Goal: Task Accomplishment & Management: Manage account settings

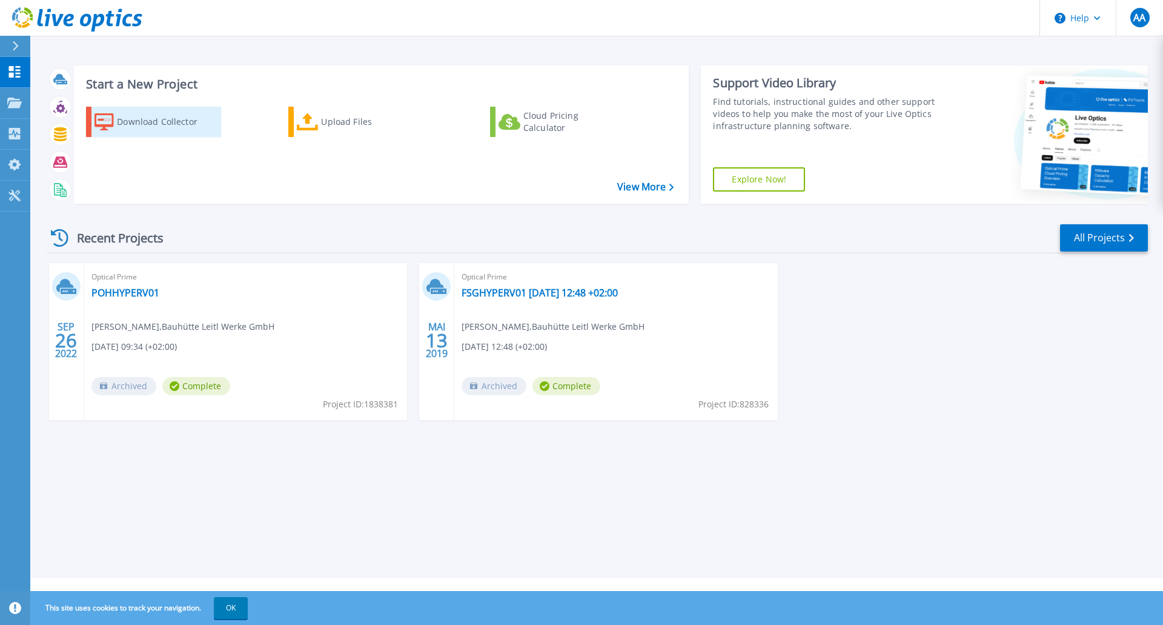
click at [140, 122] on div "Download Collector" at bounding box center [165, 122] width 97 height 24
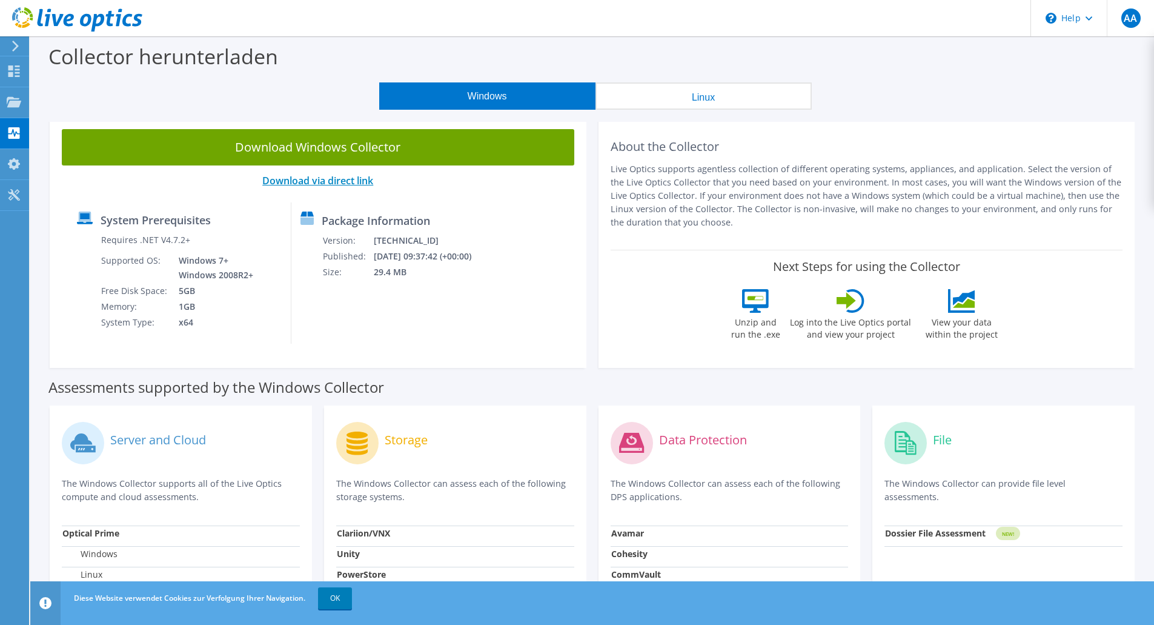
click at [297, 181] on link "Download via direct link" at bounding box center [317, 180] width 111 height 13
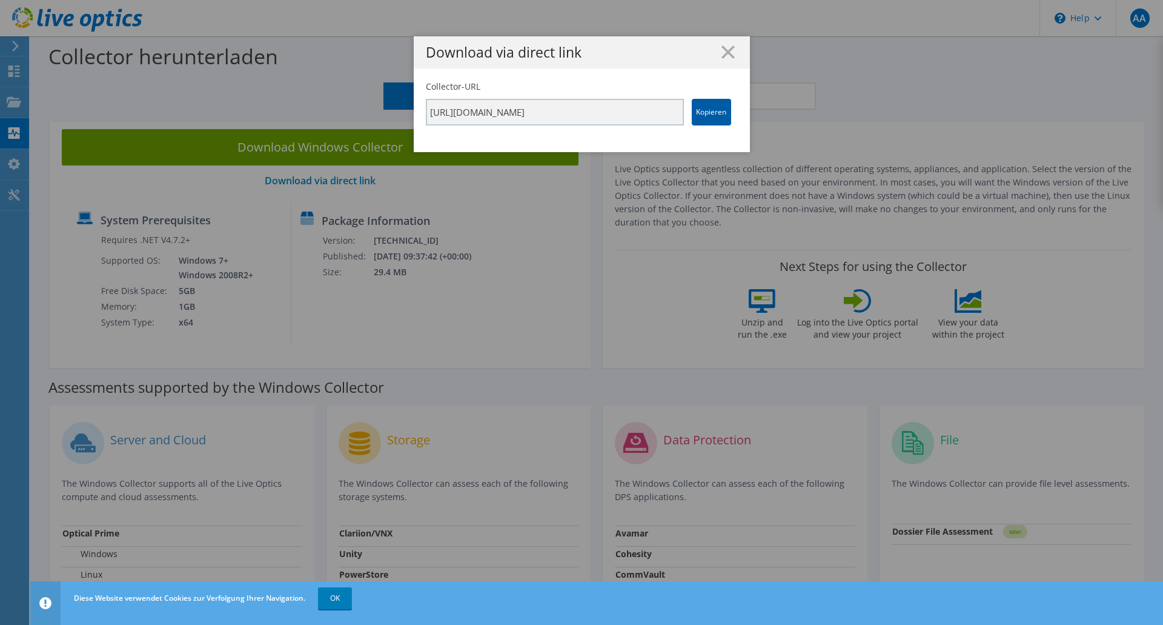
click at [700, 112] on link "Kopieren" at bounding box center [711, 112] width 39 height 27
click at [725, 56] on icon at bounding box center [727, 51] width 13 height 13
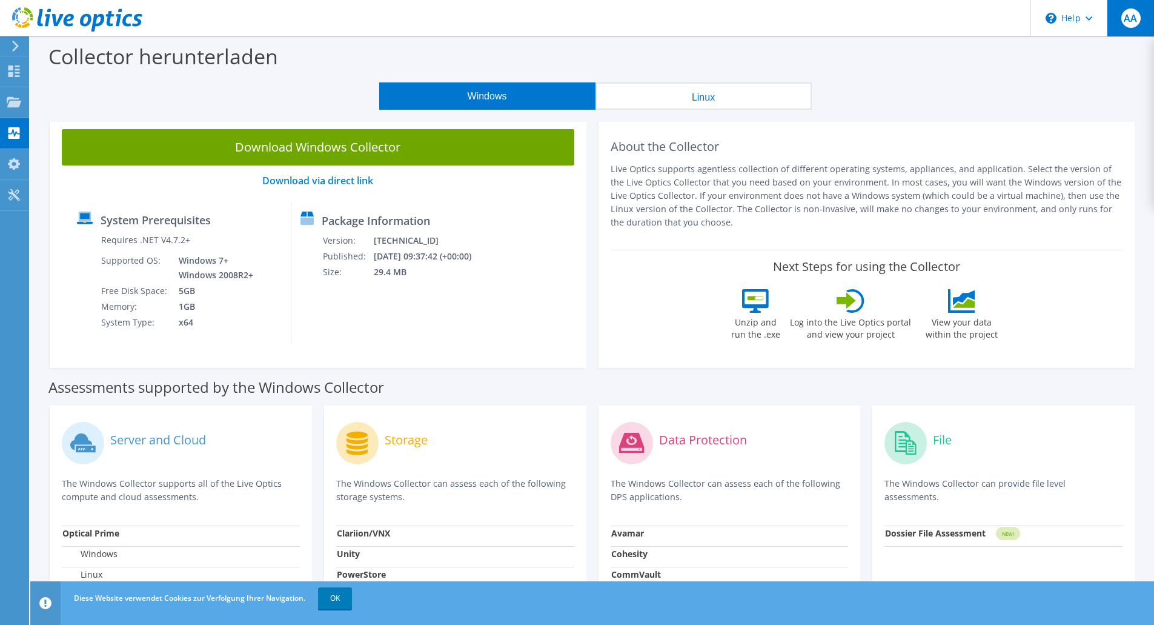
click at [1126, 23] on span "AA" at bounding box center [1130, 17] width 19 height 19
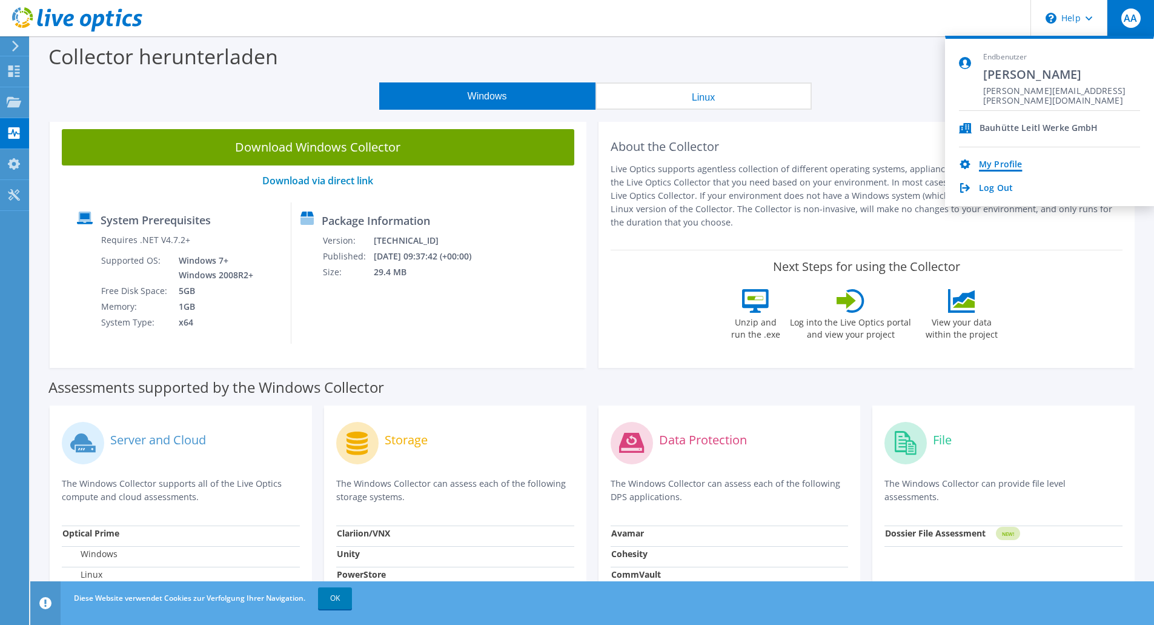
click at [987, 161] on link "My Profile" at bounding box center [1000, 165] width 43 height 12
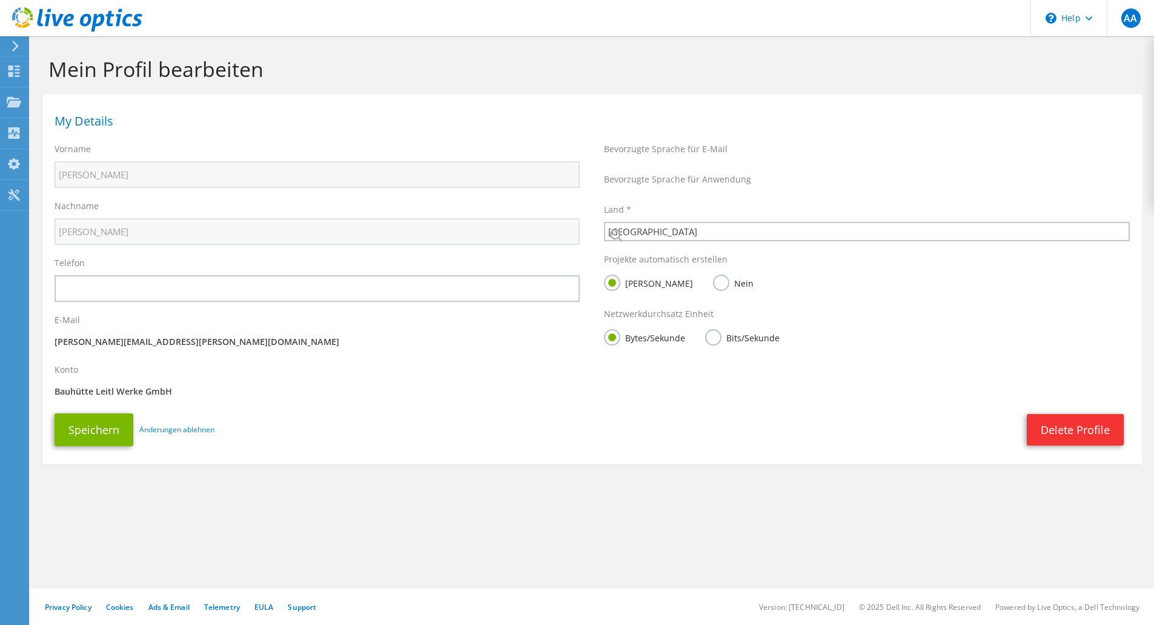
select select "11"
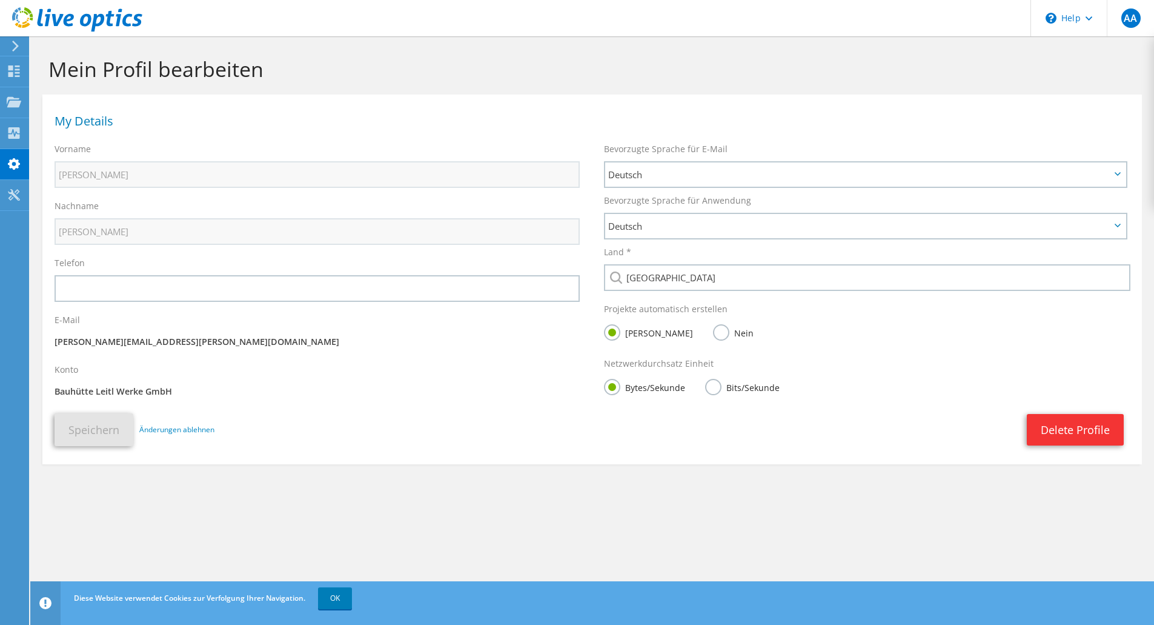
click at [162, 354] on div "E-Mail alexander.aichinger@tailorit.at" at bounding box center [316, 333] width 549 height 50
click at [142, 376] on div "Konto Bauhütte Leitl Werke GmbH" at bounding box center [316, 382] width 549 height 50
drag, startPoint x: 177, startPoint y: 394, endPoint x: 61, endPoint y: 394, distance: 116.3
click at [61, 394] on p "Bauhütte Leitl Werke GmbH" at bounding box center [317, 391] width 525 height 13
click at [330, 602] on link "OK" at bounding box center [335, 598] width 34 height 22
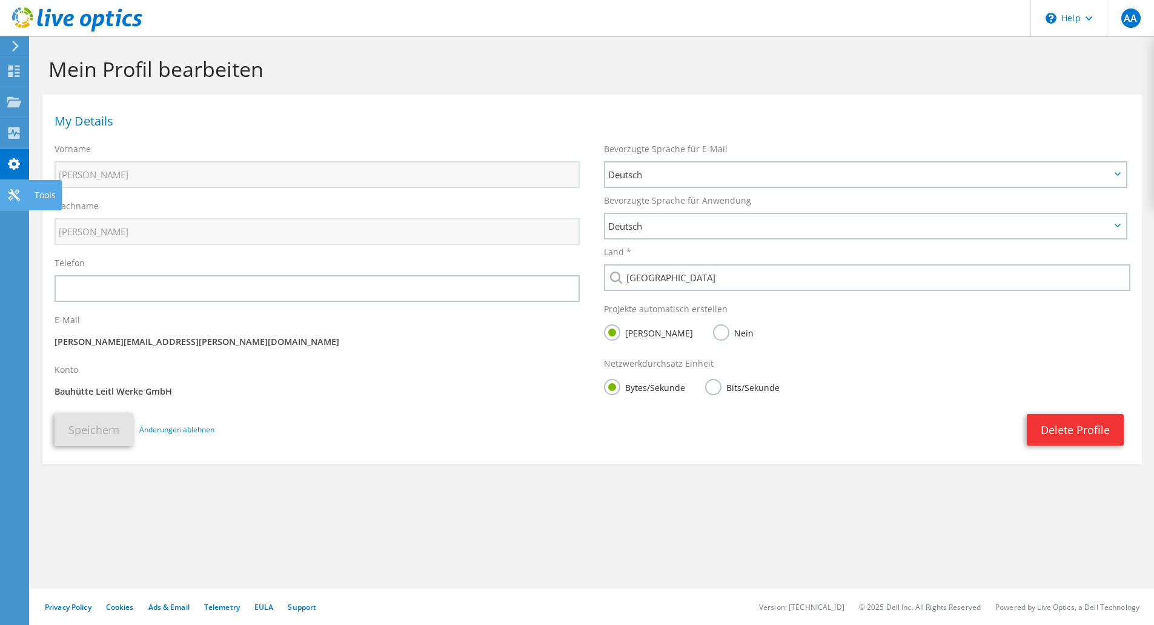
click at [14, 192] on icon at bounding box center [14, 195] width 15 height 12
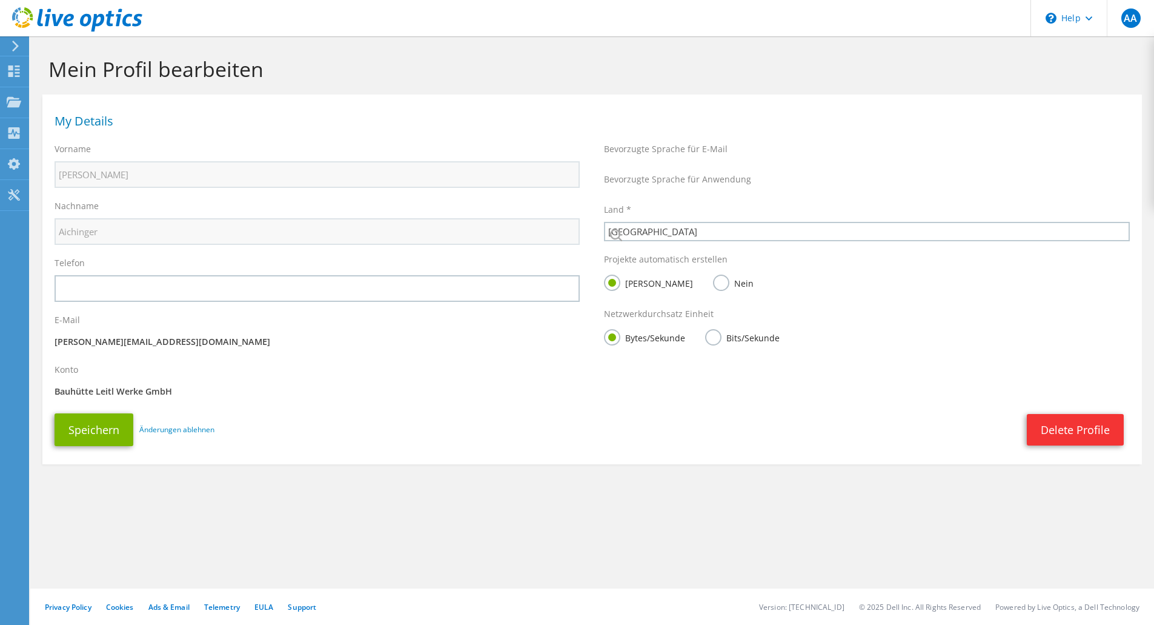
select select "11"
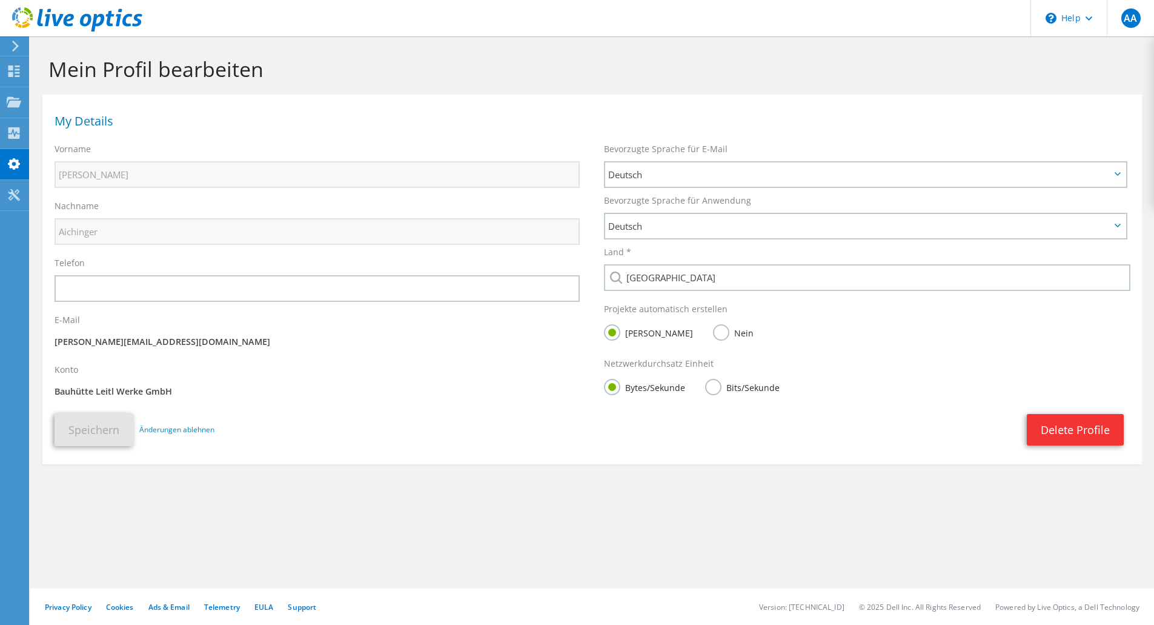
click at [179, 345] on p "[PERSON_NAME][EMAIL_ADDRESS][PERSON_NAME][DOMAIN_NAME]" at bounding box center [317, 341] width 525 height 13
click at [19, 97] on icon at bounding box center [14, 102] width 15 height 12
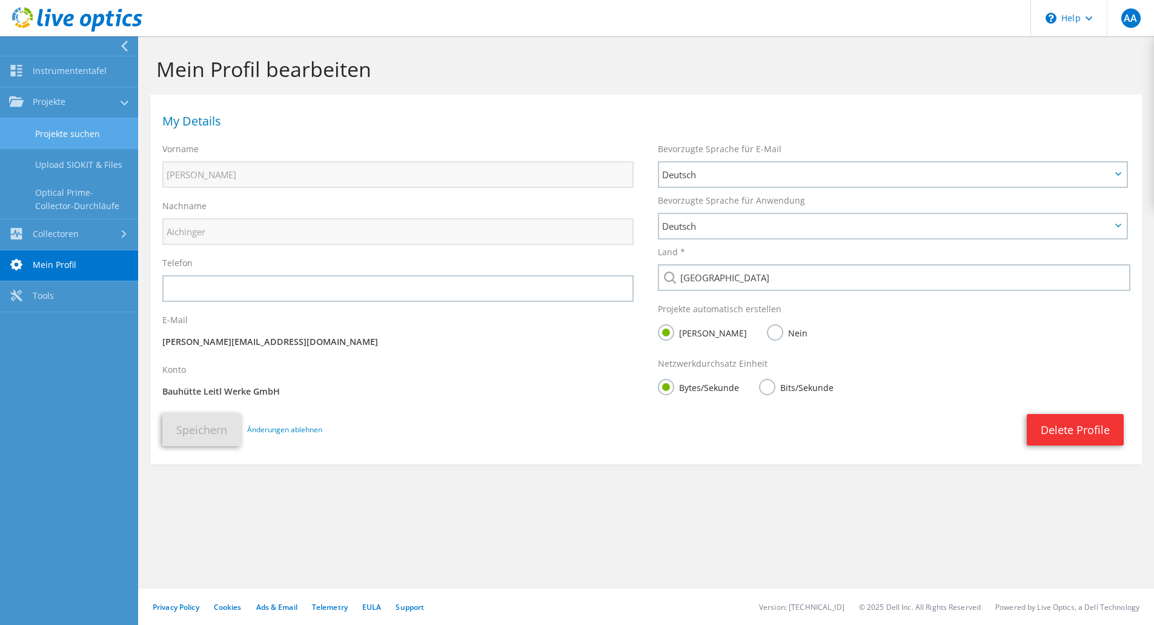
click at [90, 134] on link "Projekte suchen" at bounding box center [69, 133] width 138 height 31
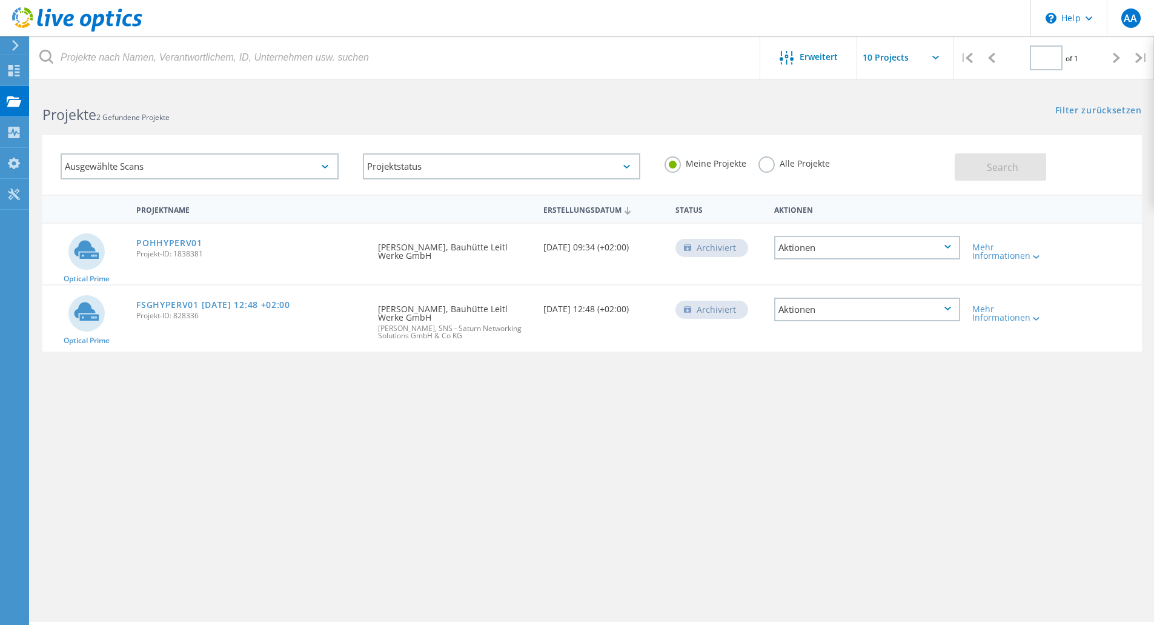
type input "1"
click at [1126, 17] on span "AA" at bounding box center [1130, 18] width 13 height 10
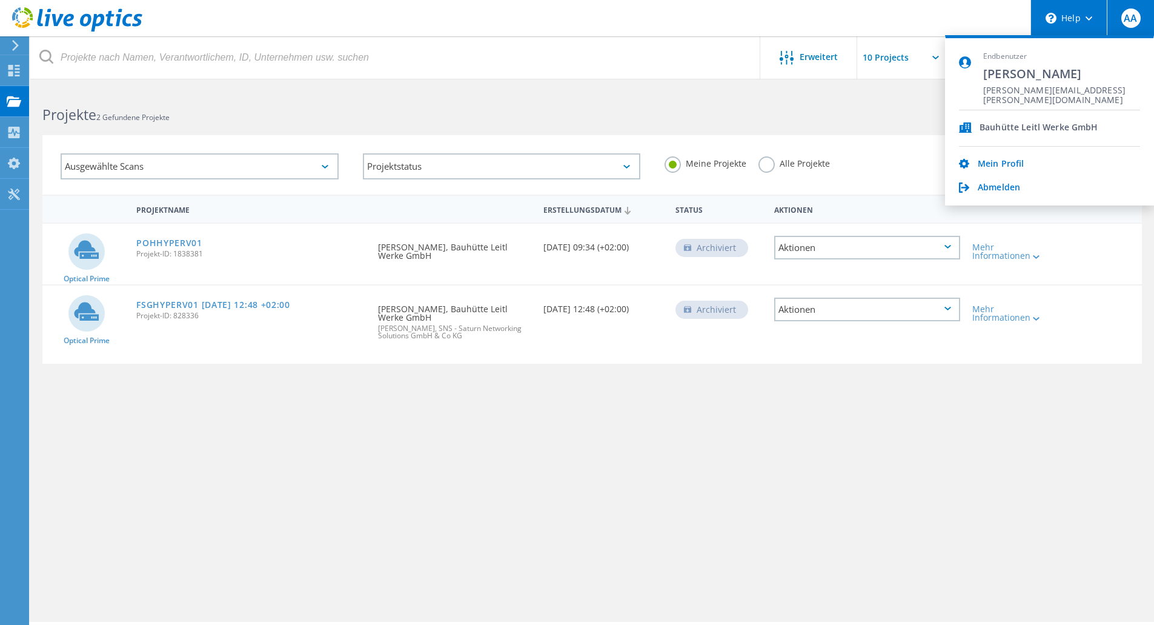
click at [1079, 25] on div "\n Help" at bounding box center [1068, 18] width 76 height 36
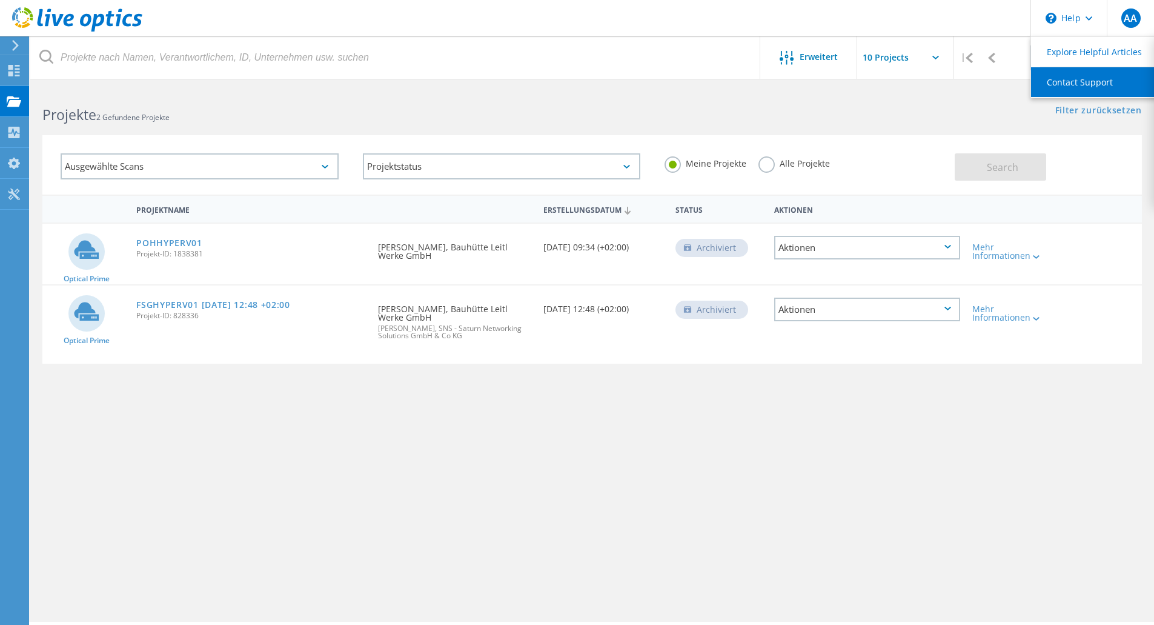
click at [1068, 81] on link "Contact Support" at bounding box center [1098, 82] width 135 height 30
click at [1089, 79] on link "Contact Support" at bounding box center [1098, 82] width 135 height 30
click at [1123, 15] on div "AA" at bounding box center [1130, 17] width 19 height 19
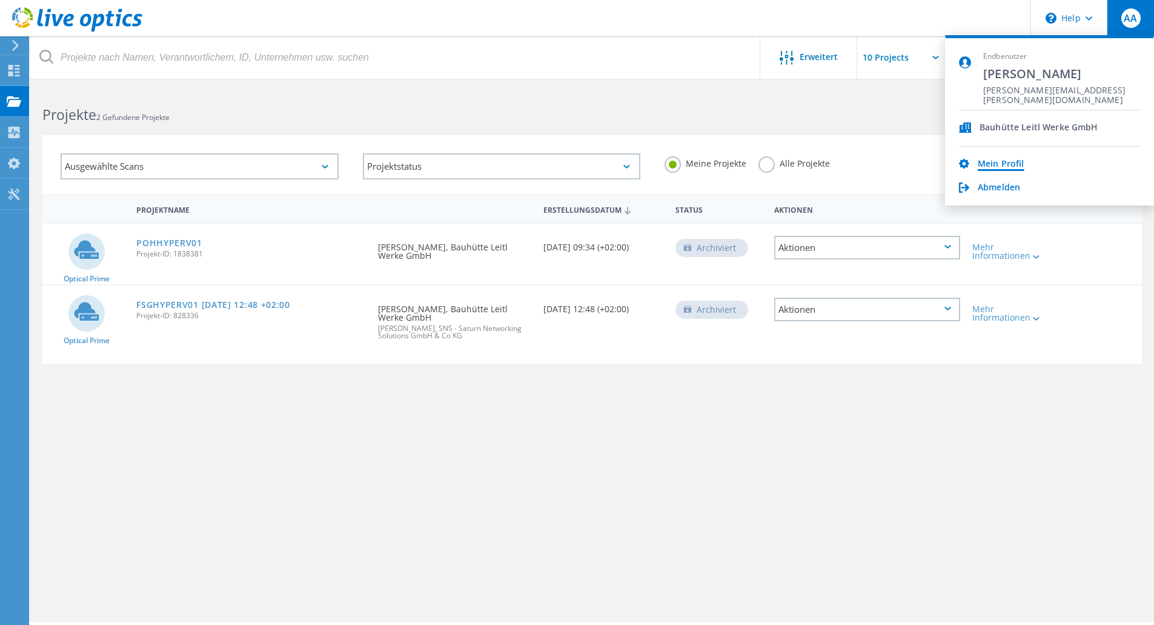
click at [992, 163] on link "Mein Profil" at bounding box center [1001, 165] width 47 height 12
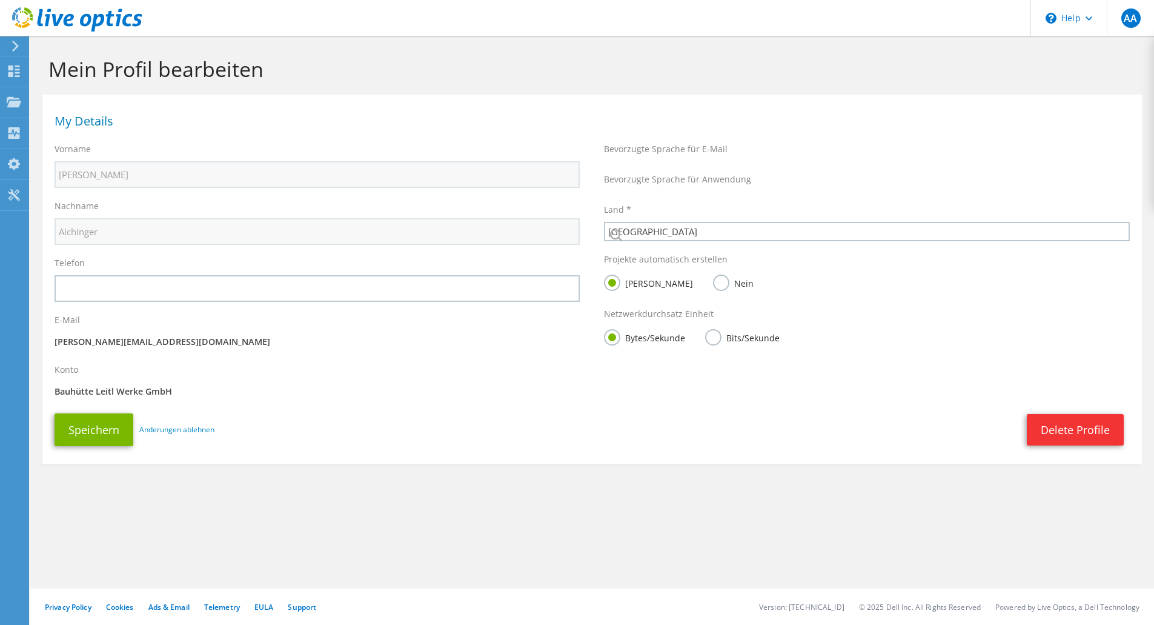
select select "11"
